Goal: Find specific page/section

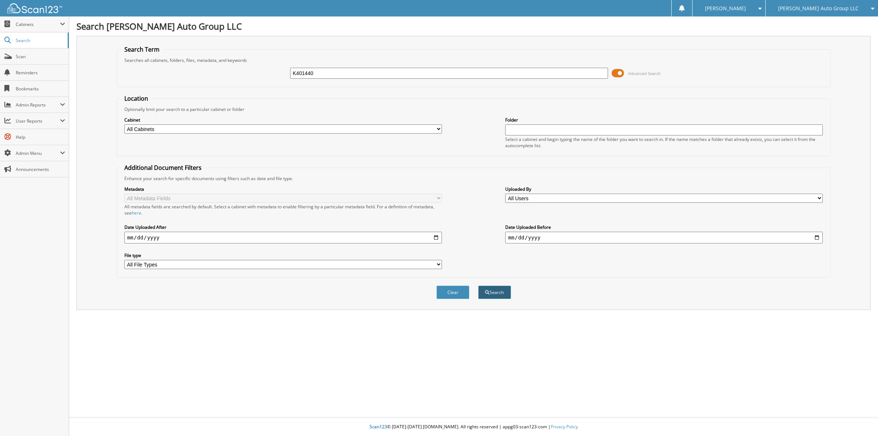
type input "K401440"
click at [501, 285] on button "Search" at bounding box center [494, 292] width 33 height 14
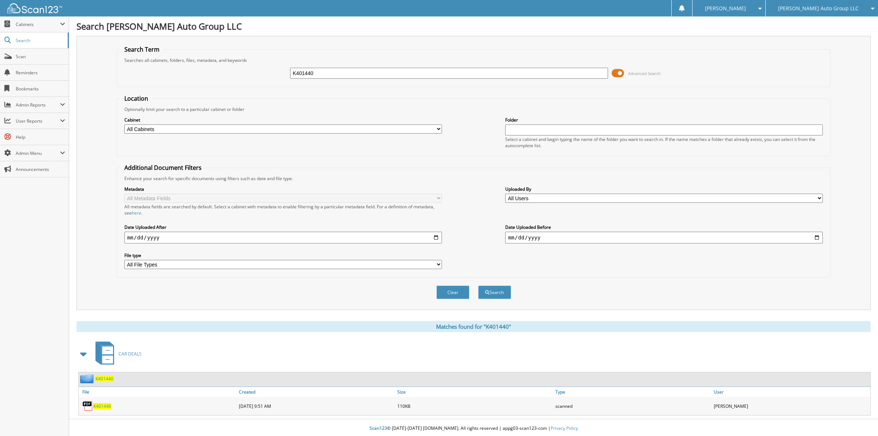
click at [102, 403] on span "K401440" at bounding box center [102, 406] width 18 height 6
click at [102, 375] on span "K401440" at bounding box center [104, 378] width 18 height 6
